Goal: Task Accomplishment & Management: Manage account settings

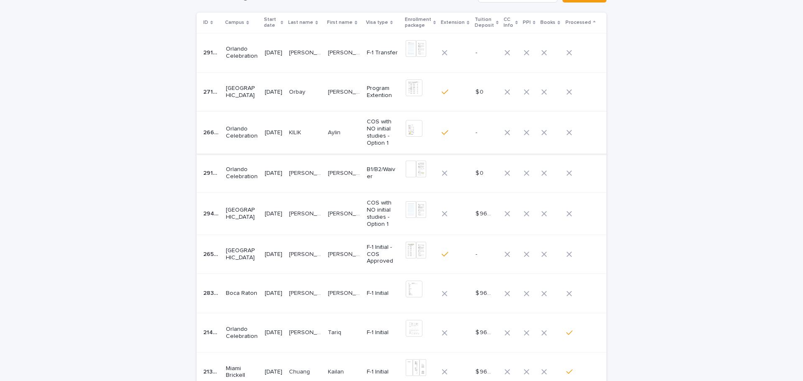
scroll to position [42, 0]
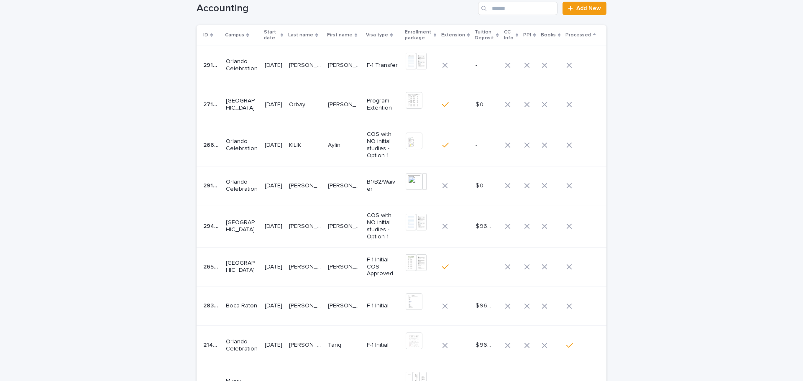
click at [277, 270] on p "[DATE]" at bounding box center [274, 267] width 18 height 7
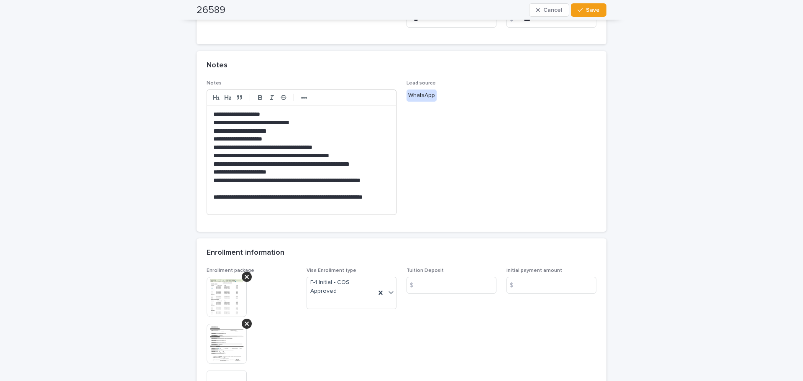
scroll to position [335, 0]
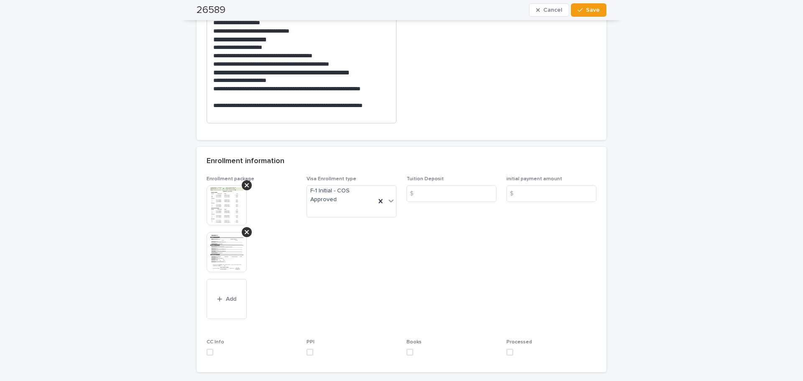
click at [236, 210] on img at bounding box center [227, 205] width 40 height 40
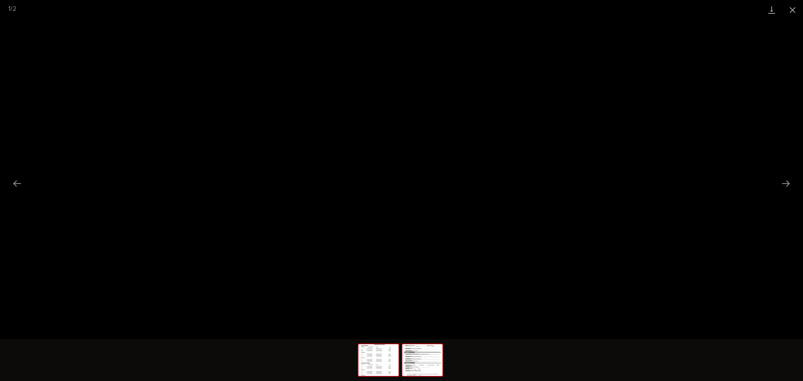
click at [416, 356] on img at bounding box center [422, 360] width 40 height 32
click at [793, 13] on button "Close gallery" at bounding box center [792, 10] width 21 height 20
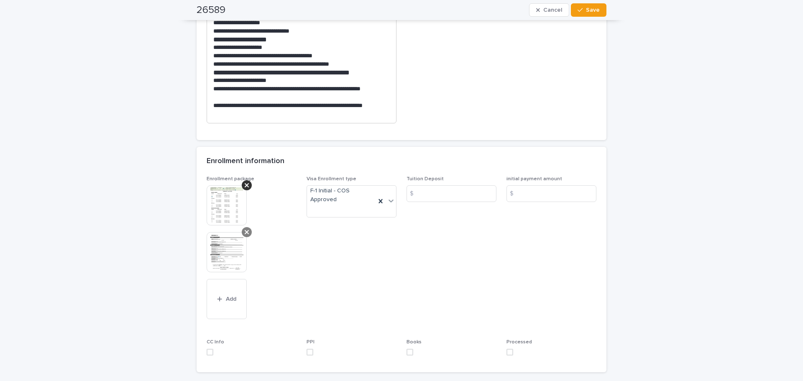
click at [246, 235] on icon at bounding box center [247, 232] width 4 height 7
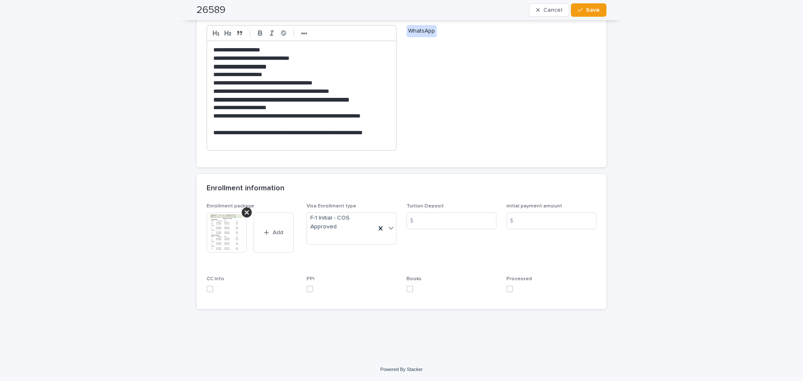
scroll to position [289, 0]
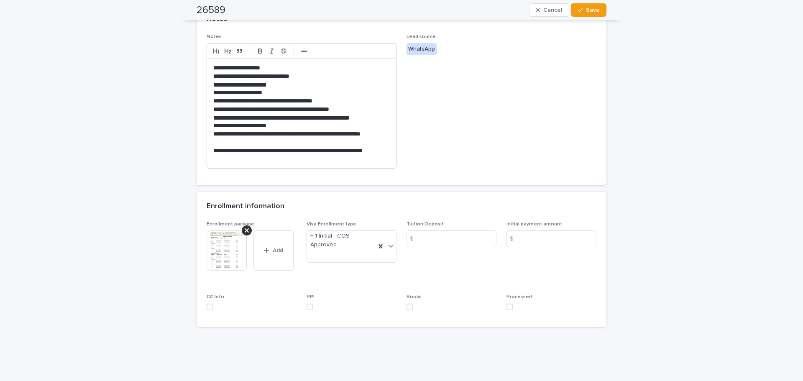
click at [507, 305] on span at bounding box center [510, 307] width 7 height 7
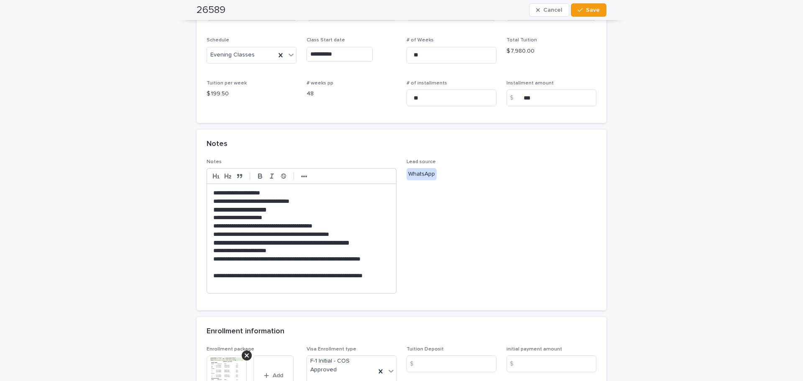
scroll to position [80, 0]
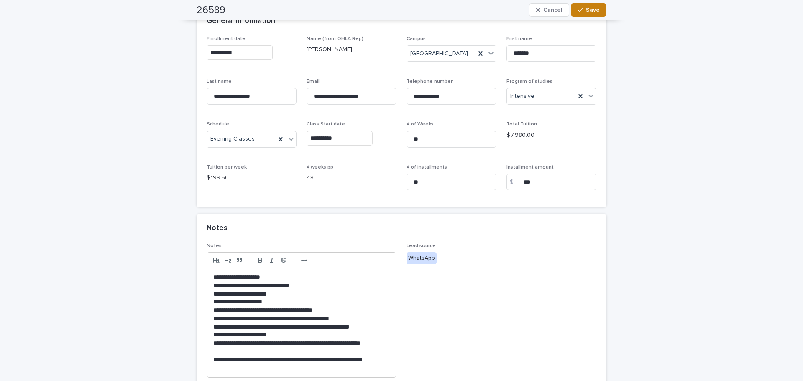
click at [589, 14] on button "Save" at bounding box center [589, 9] width 36 height 13
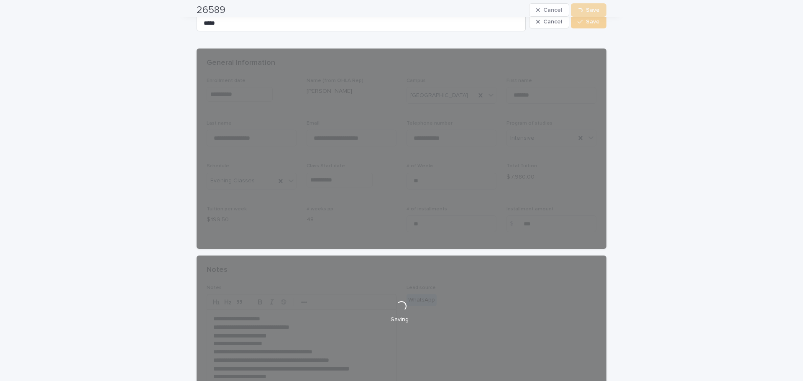
scroll to position [0, 0]
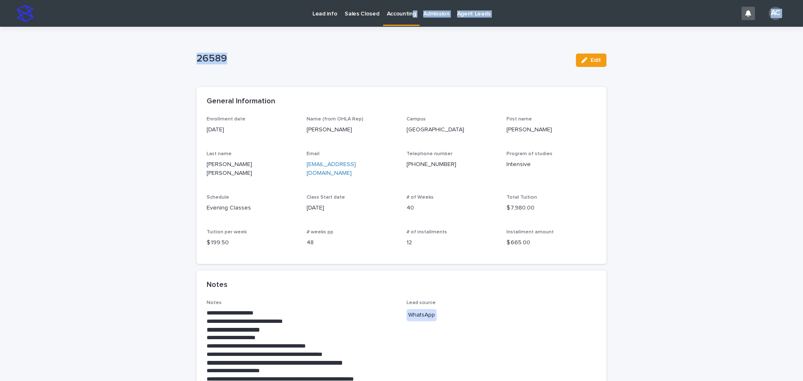
click at [407, 18] on div "**********" at bounding box center [401, 313] width 803 height 627
click at [407, 18] on link "Accounting" at bounding box center [401, 12] width 37 height 25
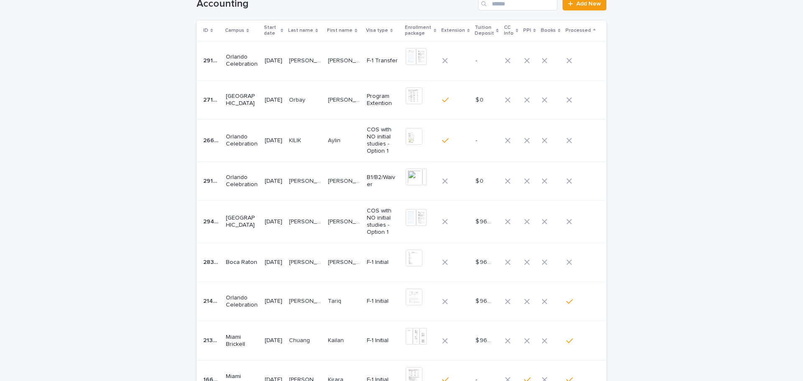
scroll to position [126, 0]
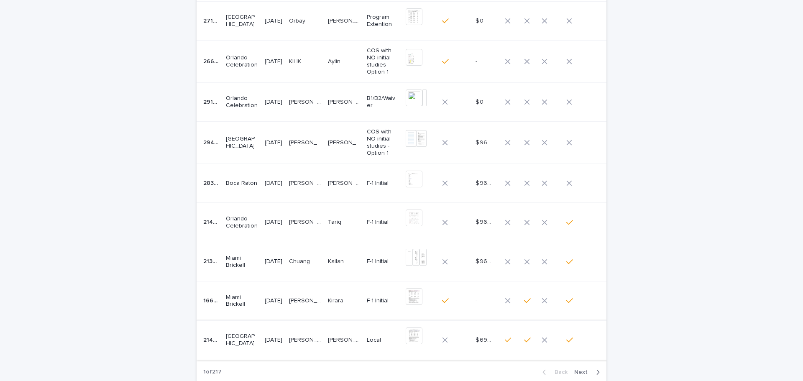
click at [357, 150] on td "[PERSON_NAME] [PERSON_NAME]" at bounding box center [344, 143] width 39 height 42
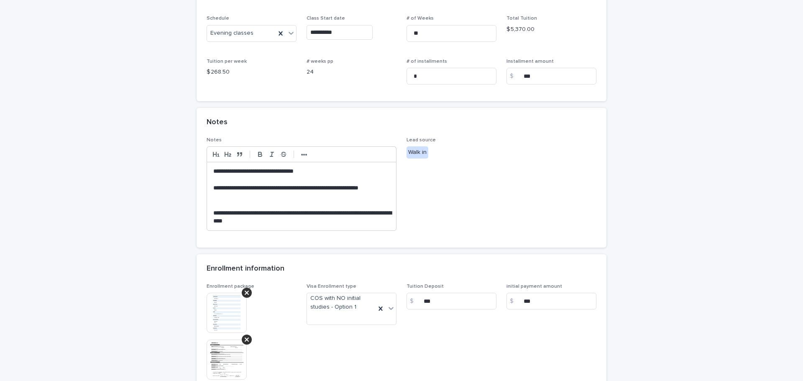
scroll to position [209, 0]
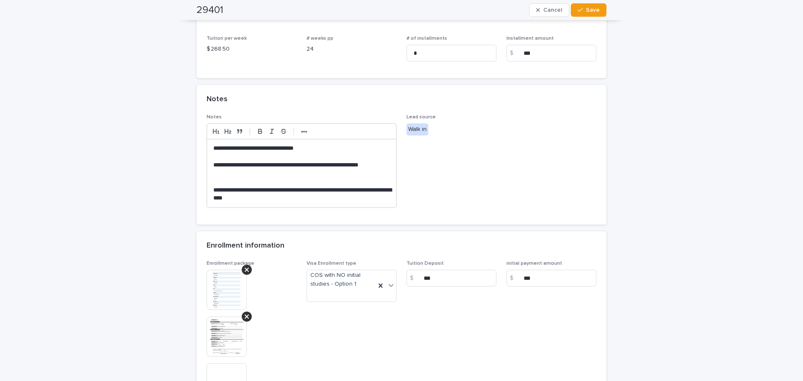
click at [222, 283] on img at bounding box center [227, 290] width 40 height 40
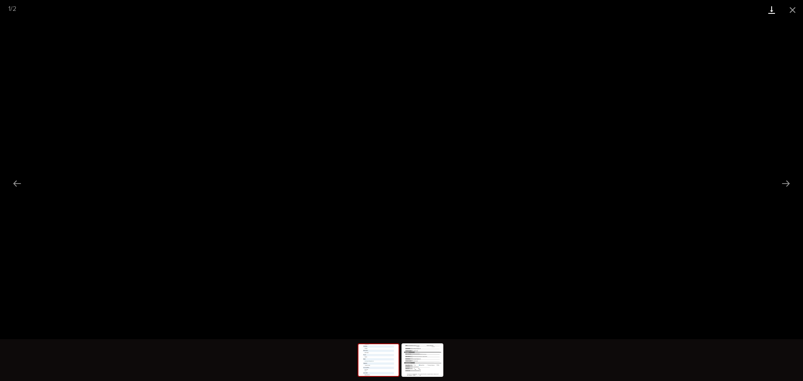
click at [769, 13] on link "Download" at bounding box center [771, 10] width 21 height 20
click at [423, 358] on img at bounding box center [422, 360] width 40 height 32
click at [767, 11] on link "Download" at bounding box center [771, 10] width 21 height 20
click at [797, 12] on button "Close gallery" at bounding box center [792, 10] width 21 height 20
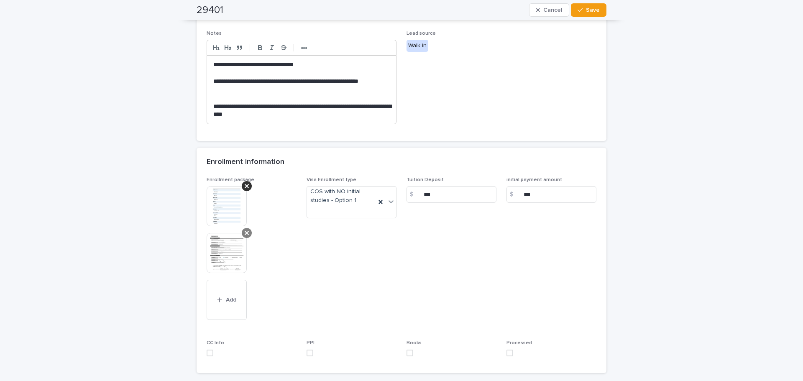
click at [245, 234] on icon at bounding box center [247, 233] width 4 height 4
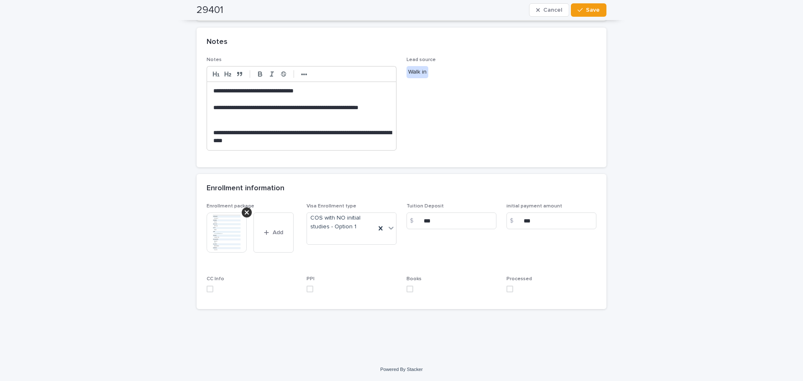
scroll to position [248, 0]
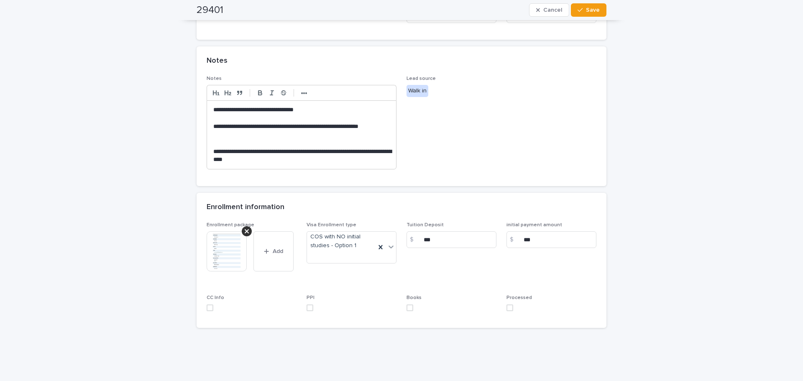
click at [507, 311] on div "Processed" at bounding box center [552, 306] width 90 height 23
click at [507, 310] on span at bounding box center [510, 308] width 7 height 7
click at [581, 5] on button "Save" at bounding box center [589, 9] width 36 height 13
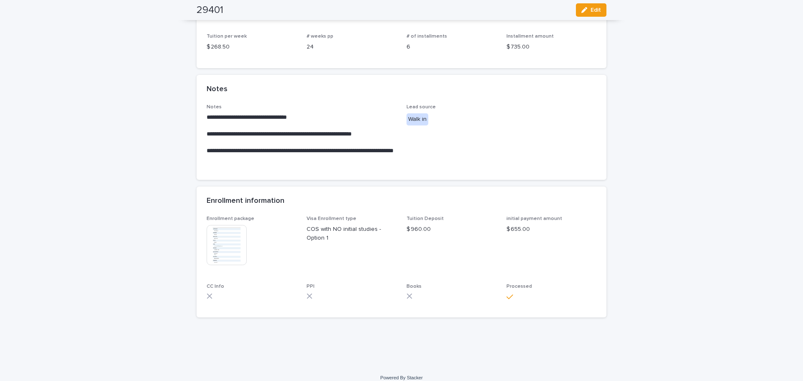
scroll to position [0, 0]
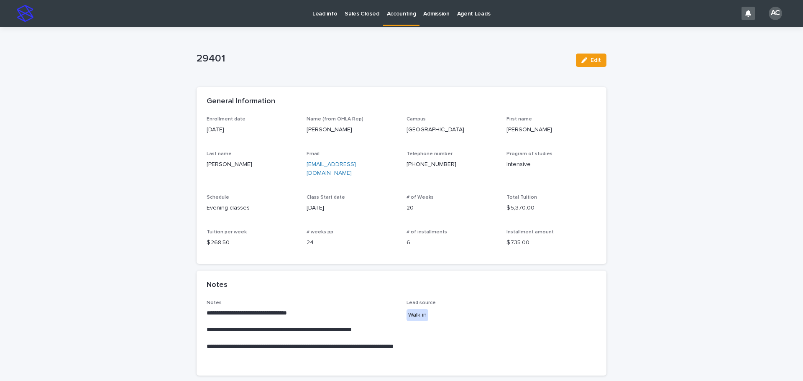
click at [389, 24] on link "Accounting" at bounding box center [401, 12] width 37 height 25
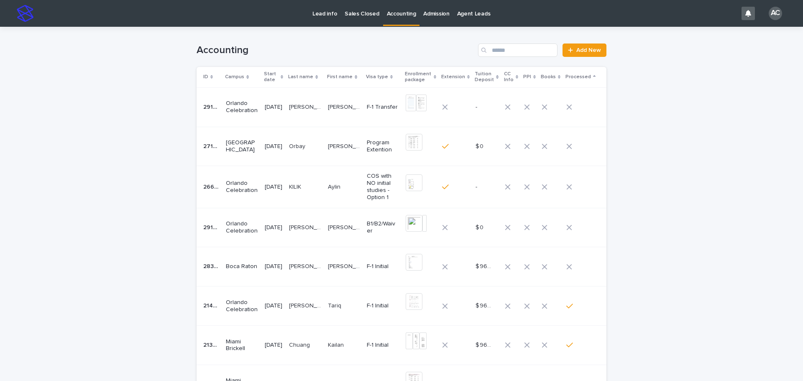
click at [270, 155] on td "[DATE]" at bounding box center [273, 146] width 24 height 39
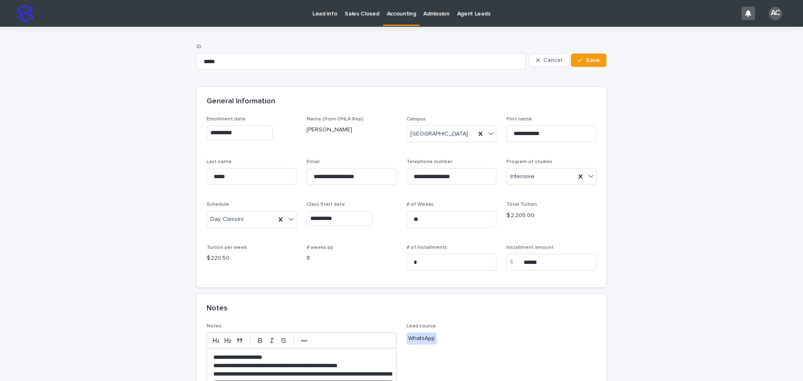
click at [395, 7] on p "Accounting" at bounding box center [401, 9] width 29 height 18
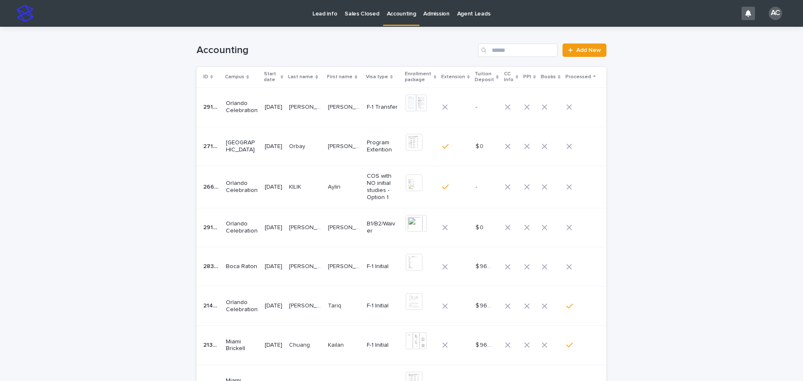
click at [387, 9] on p "Accounting" at bounding box center [401, 9] width 29 height 18
